Goal: Answer question/provide support: Share knowledge or assist other users

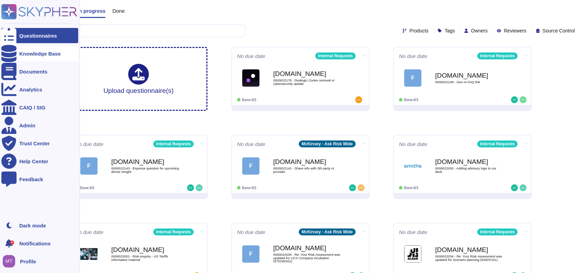
click at [11, 52] on icon at bounding box center [8, 53] width 15 height 17
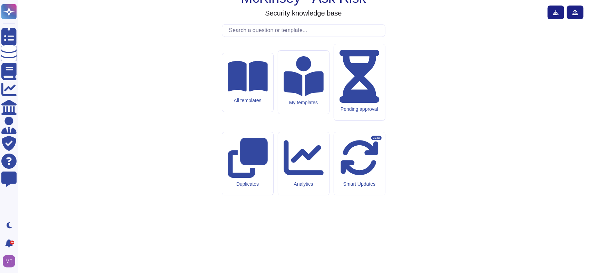
click at [315, 37] on input "text" at bounding box center [305, 30] width 159 height 12
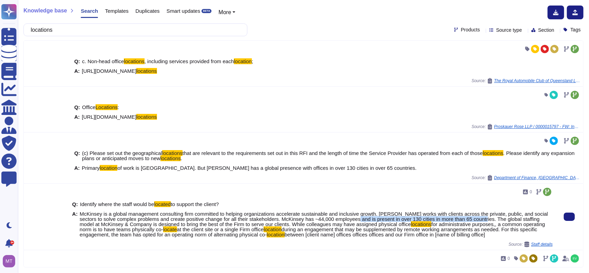
drag, startPoint x: 475, startPoint y: 218, endPoint x: 350, endPoint y: 221, distance: 124.5
click at [350, 221] on span "McKinsey is a global management consulting firm committed to helping organizati…" at bounding box center [314, 219] width 468 height 16
copy span "is present in over 130 cities in more than 65 countries."
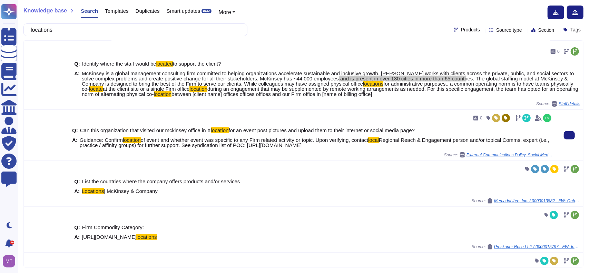
scroll to position [102, 0]
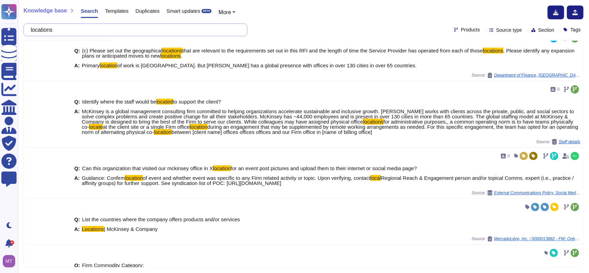
drag, startPoint x: 83, startPoint y: 31, endPoint x: 26, endPoint y: 27, distance: 57.8
click at [26, 27] on div "locations" at bounding box center [135, 29] width 224 height 13
paste input "• In your agreements with Third Parties, do you include anti-corruption and tra…"
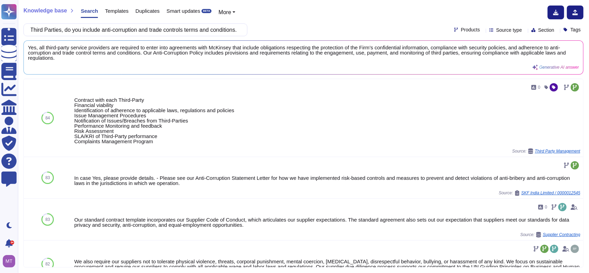
scroll to position [0, 0]
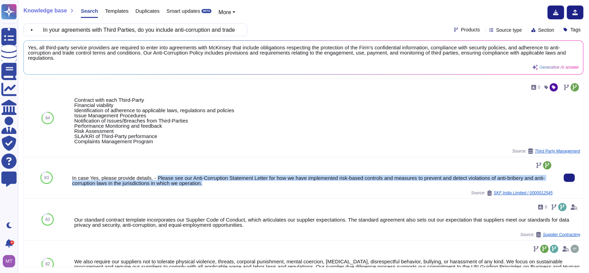
drag, startPoint x: 208, startPoint y: 184, endPoint x: 154, endPoint y: 179, distance: 54.4
click at [154, 179] on div "In case Yes, please provide details. - Please see our Anti-Corruption Statement…" at bounding box center [312, 180] width 480 height 10
copy div "Please see our Anti-Corruption Statement Letter for how we have implemented ris…"
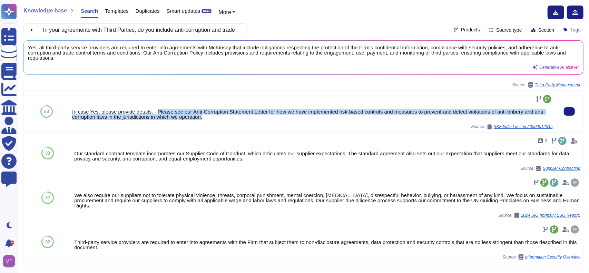
scroll to position [69, 0]
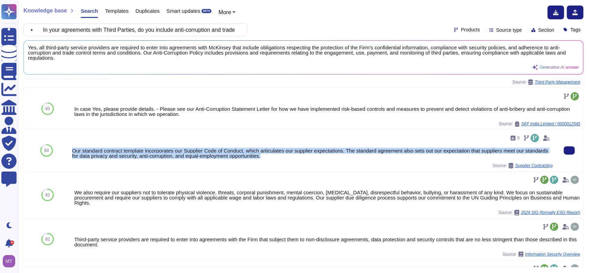
drag, startPoint x: 270, startPoint y: 157, endPoint x: 69, endPoint y: 151, distance: 201.5
click at [69, 151] on div "0 Our standard contract template incorporates our Supplier Code of Conduct, whi…" at bounding box center [312, 150] width 486 height 41
copy div "Our standard contract template incorporates our Supplier Code of Conduct, which…"
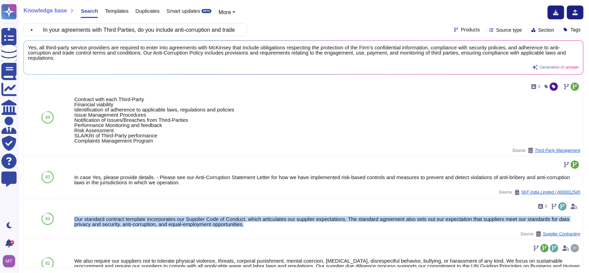
scroll to position [0, 0]
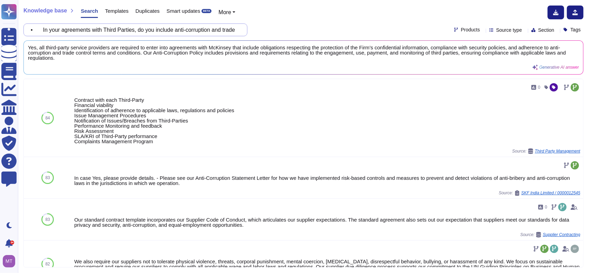
click at [227, 30] on input "• In your agreements with Third Parties, do you include anti-corruption and tra…" at bounding box center [133, 30] width 213 height 12
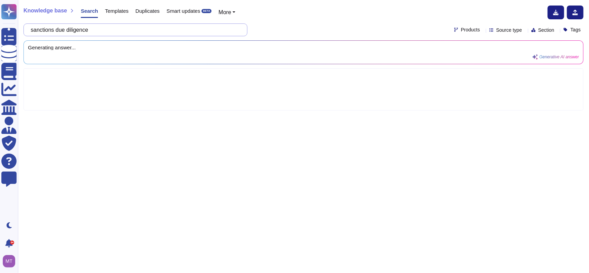
type input "sanctions due diligence"
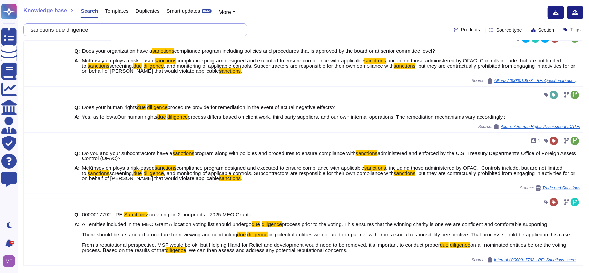
scroll to position [40, 0]
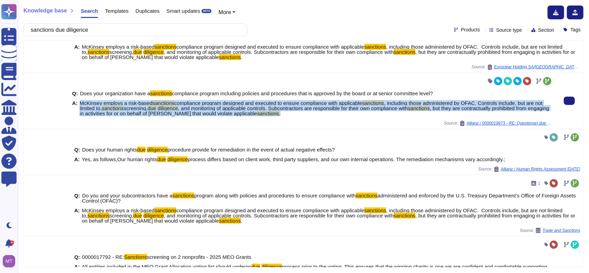
drag, startPoint x: 290, startPoint y: 120, endPoint x: 79, endPoint y: 108, distance: 210.7
click at [80, 108] on span "McKinsey employs a risk-based sanctions compliance program designed and execute…" at bounding box center [316, 108] width 473 height 16
copy span "McKinsey employs a risk-based sanctions compliance program designed and execute…"
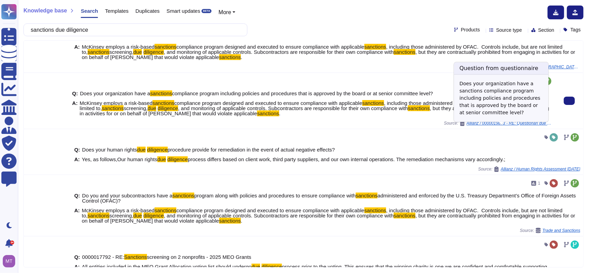
click at [510, 125] on span "Allianz / 0000019873 - RE: Questionari due diligence - [PERSON_NAME] requirement" at bounding box center [509, 123] width 86 height 4
click at [508, 125] on span "Allianz / 0000019873 - RE: Questionari due diligence - [PERSON_NAME] requirement" at bounding box center [509, 123] width 86 height 4
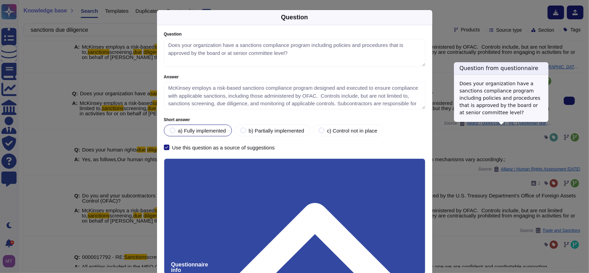
type textarea "Does your organization have a sanctions compliance program including policies a…"
type textarea "McKinsey employs a risk-based sanctions compliance program designed and execute…"
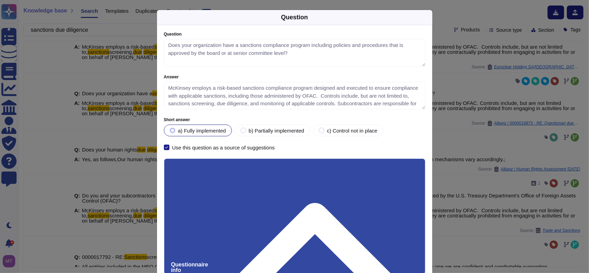
drag, startPoint x: 200, startPoint y: 195, endPoint x: 145, endPoint y: 192, distance: 54.9
click at [145, 192] on div "Question Question Does your organization have a sanctions compliance program in…" at bounding box center [294, 136] width 589 height 273
click at [457, 125] on div "Question Question Does your organization have a sanctions compliance program in…" at bounding box center [294, 136] width 589 height 273
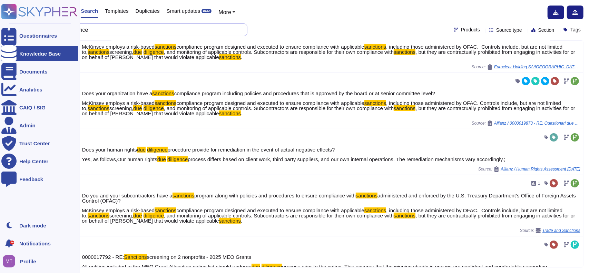
drag, startPoint x: 140, startPoint y: 28, endPoint x: 16, endPoint y: 24, distance: 124.2
click at [18, 28] on div "Questionnaires Knowledge Base Documents Analytics CAIQ / SIG Admin Trust Center…" at bounding box center [294, 136] width 589 height 273
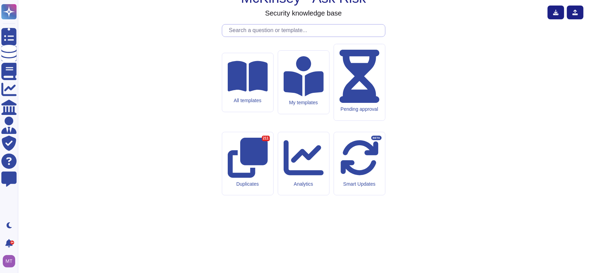
click at [233, 37] on input "text" at bounding box center [305, 30] width 159 height 12
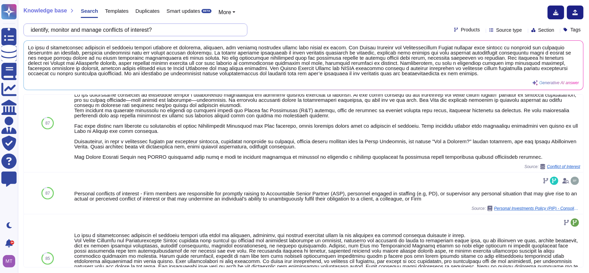
scroll to position [241, 0]
